Goal: Transaction & Acquisition: Purchase product/service

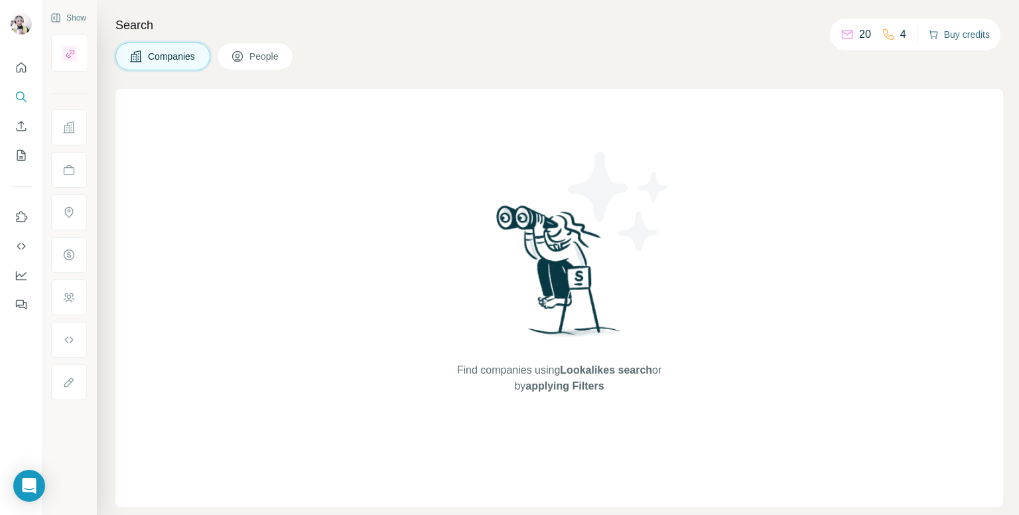
click at [958, 36] on button "Buy credits" at bounding box center [959, 34] width 62 height 19
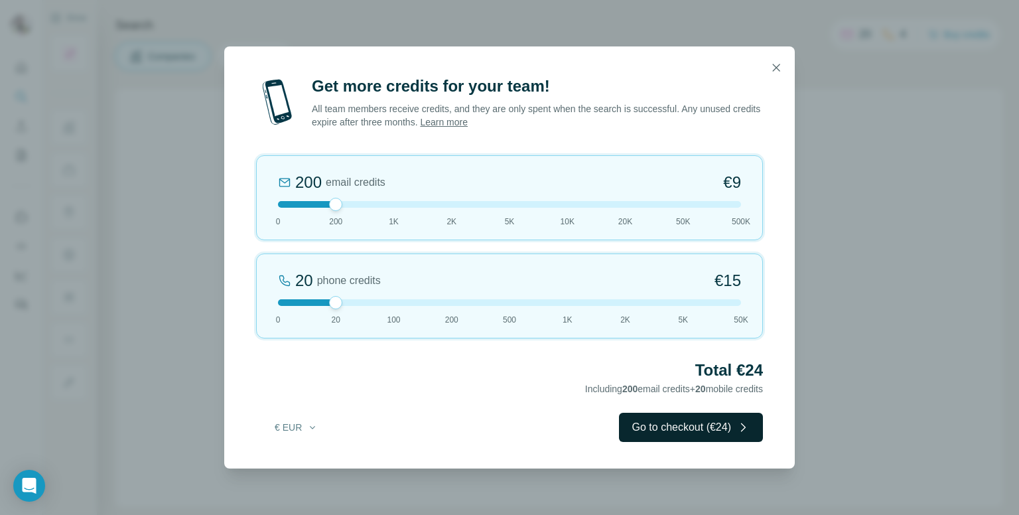
click at [669, 429] on button "Go to checkout (€24)" at bounding box center [691, 427] width 144 height 29
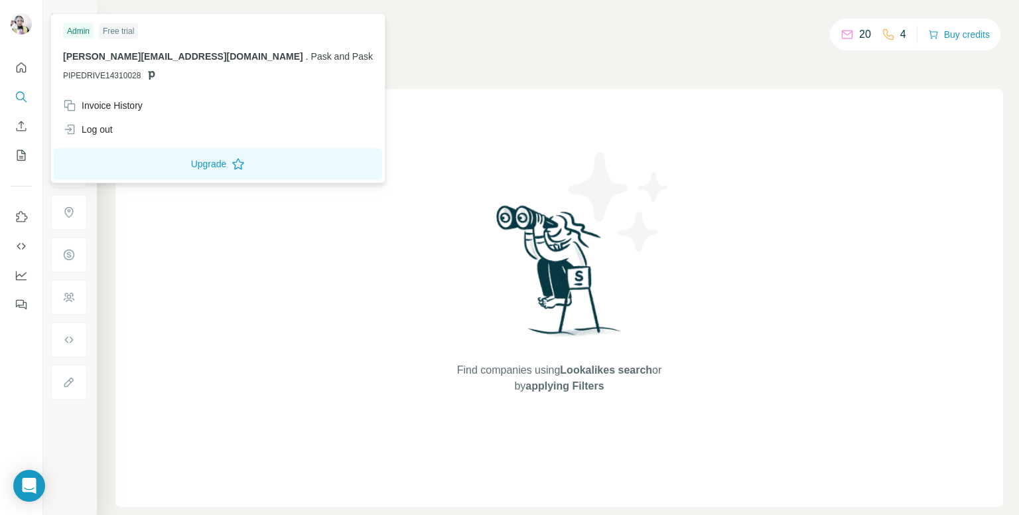
click at [22, 22] on img at bounding box center [21, 23] width 21 height 21
